Goal: Check status: Check status

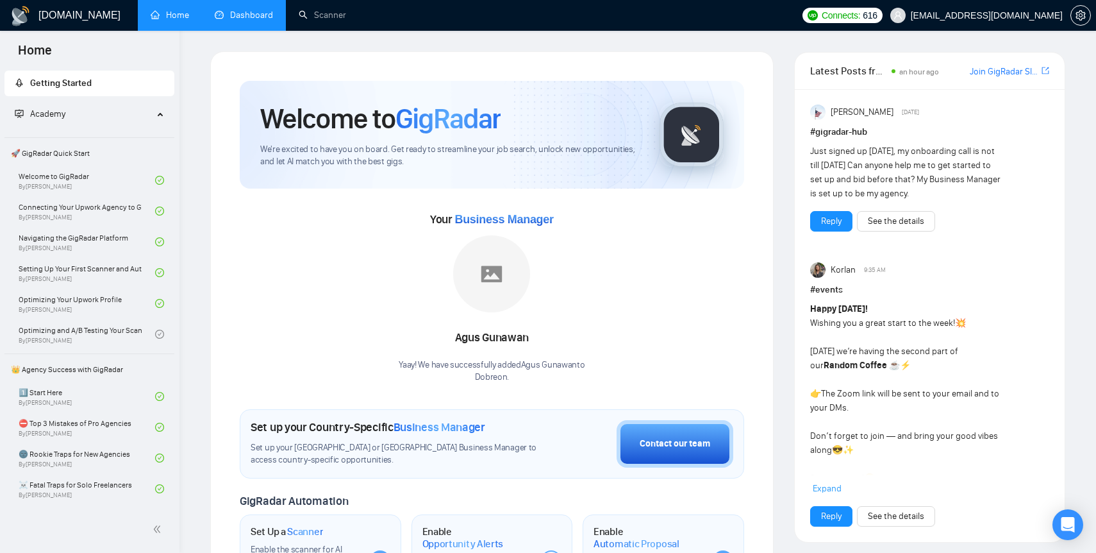
click at [253, 21] on link "Dashboard" at bounding box center [244, 15] width 58 height 11
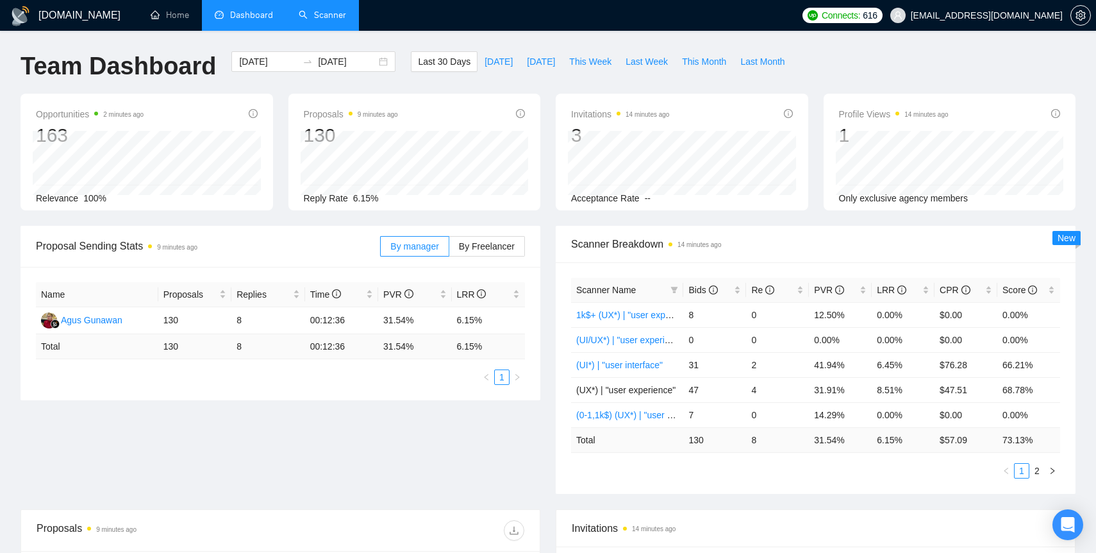
click at [326, 19] on link "Scanner" at bounding box center [322, 15] width 47 height 11
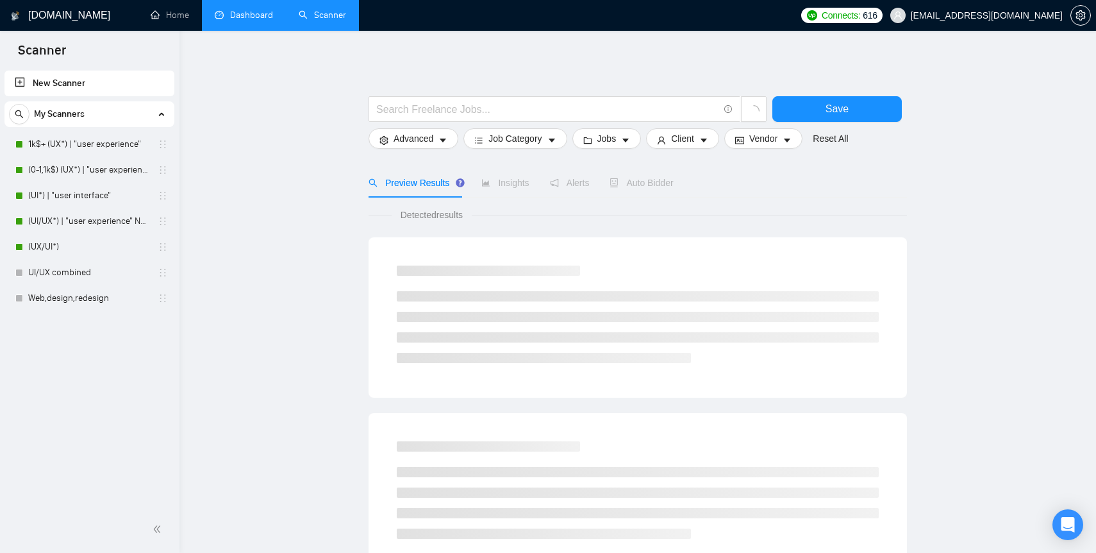
click at [248, 10] on link "Dashboard" at bounding box center [244, 15] width 58 height 11
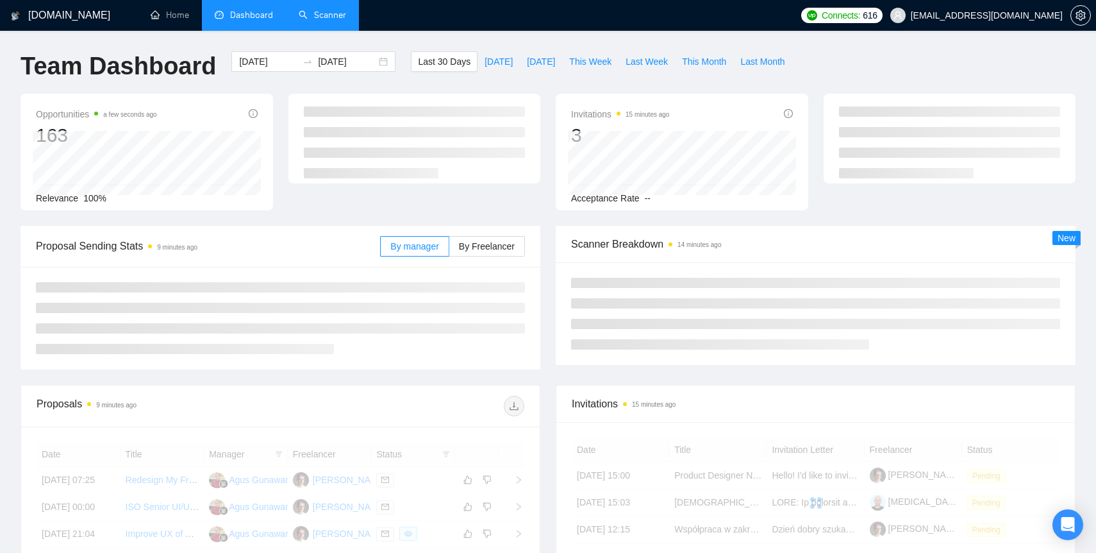
click at [356, 88] on div "[DATE] [DATE]" at bounding box center [314, 72] width 180 height 42
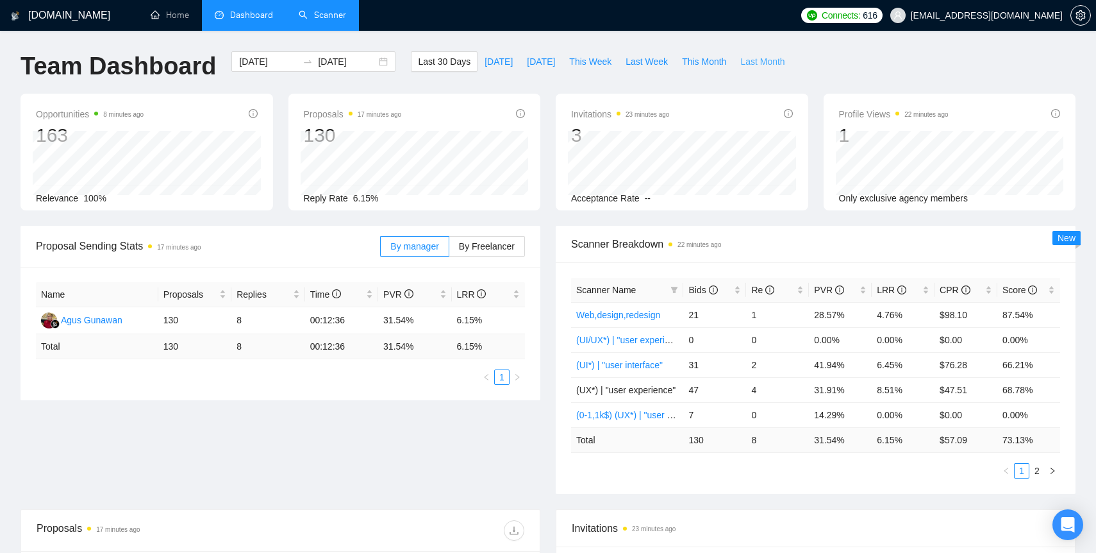
click at [756, 54] on span "Last Month" at bounding box center [763, 61] width 44 height 14
type input "[DATE]"
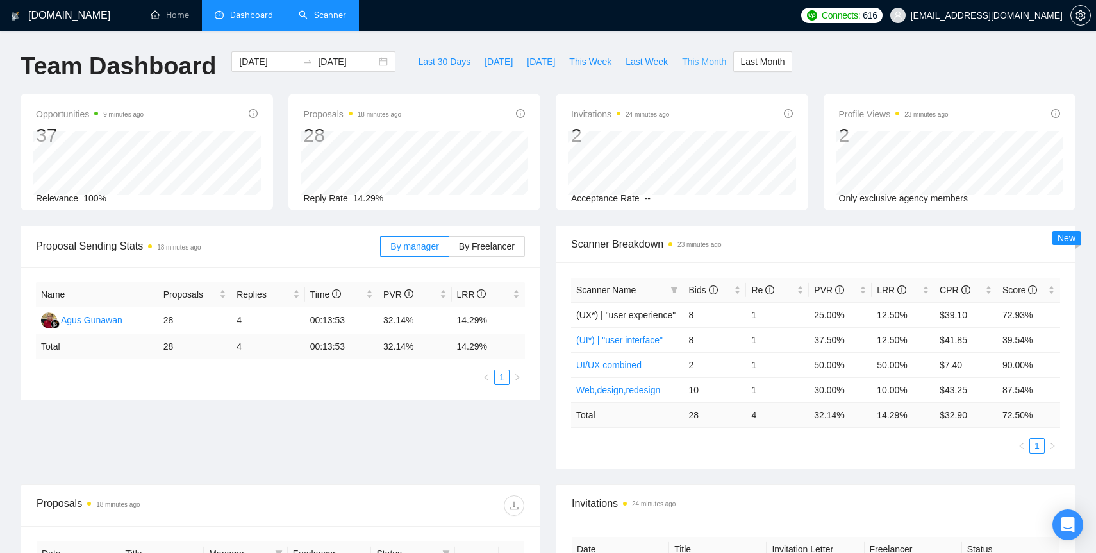
click at [706, 58] on span "This Month" at bounding box center [704, 61] width 44 height 14
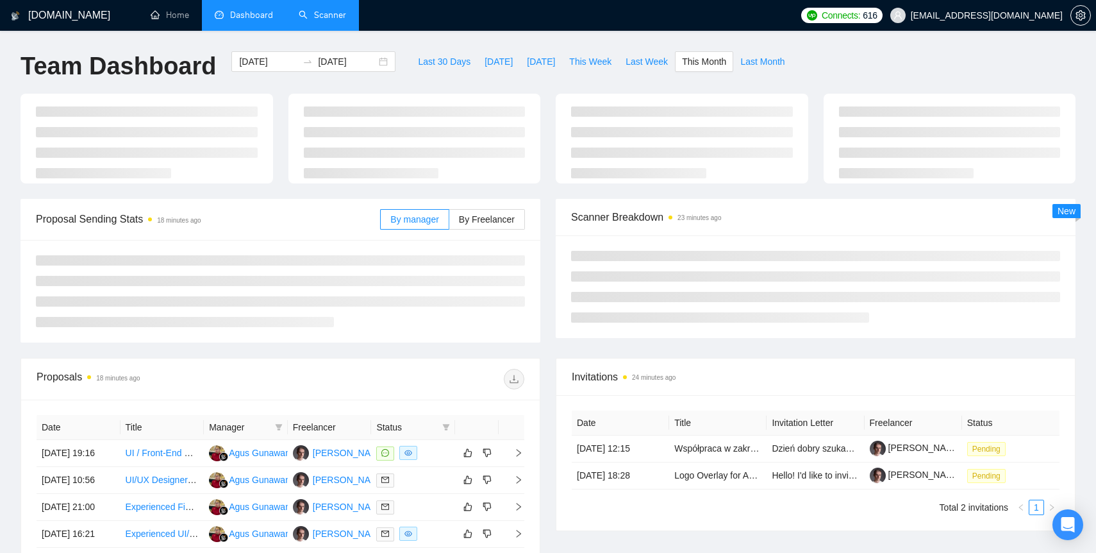
type input "[DATE]"
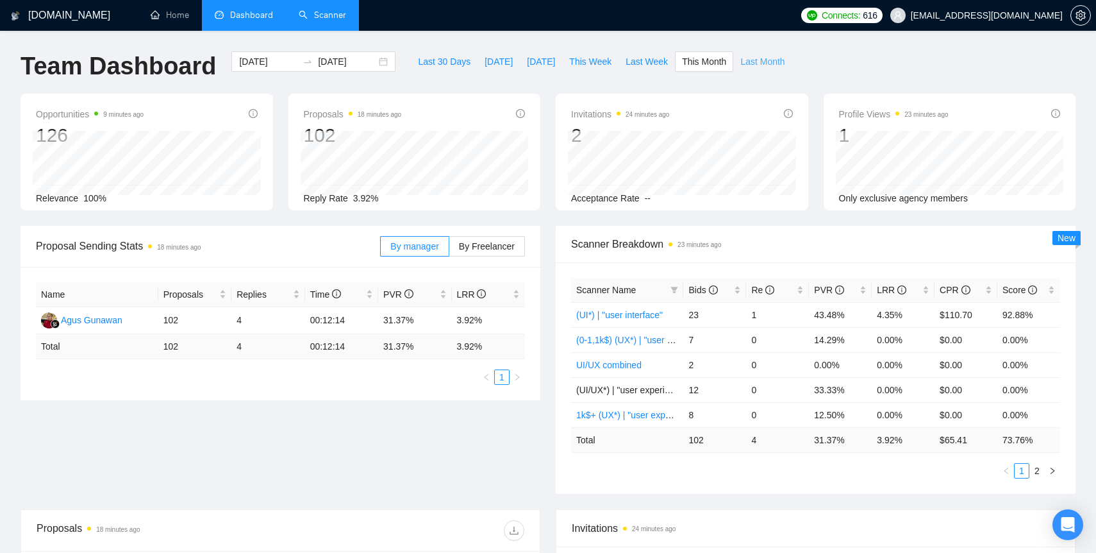
click at [770, 58] on span "Last Month" at bounding box center [763, 61] width 44 height 14
type input "[DATE]"
